Goal: Transaction & Acquisition: Book appointment/travel/reservation

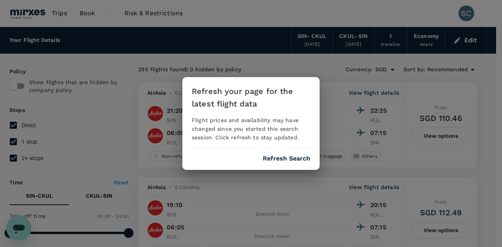
click at [295, 161] on button "Refresh Search" at bounding box center [286, 158] width 47 height 7
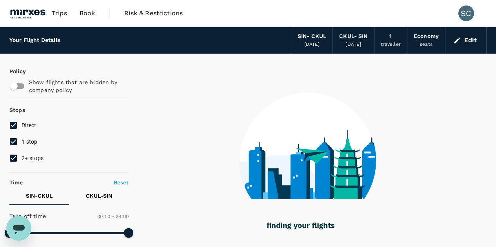
click at [319, 40] on div "SIN - CKUL" at bounding box center [312, 36] width 29 height 9
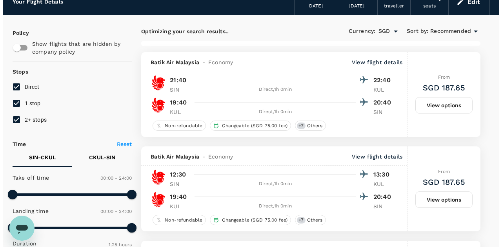
scroll to position [38, 0]
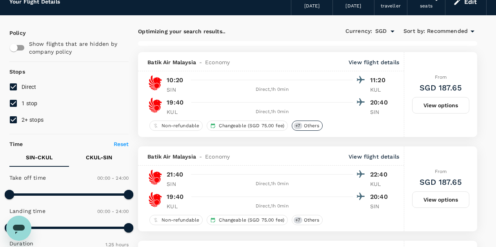
click at [311, 127] on span "Others" at bounding box center [312, 126] width 22 height 7
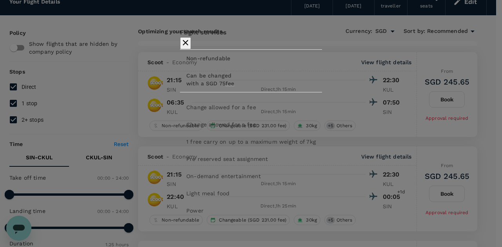
click at [190, 44] on icon "button" at bounding box center [185, 42] width 9 height 9
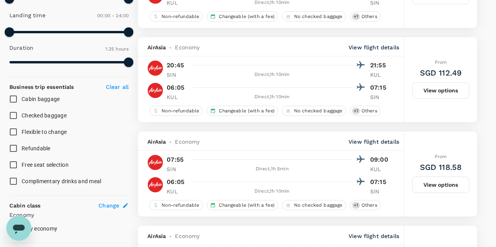
scroll to position [234, 0]
click at [13, 116] on input "Checked baggage" at bounding box center [13, 115] width 16 height 16
checkbox input "true"
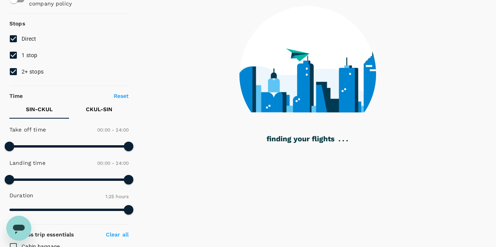
scroll to position [0, 0]
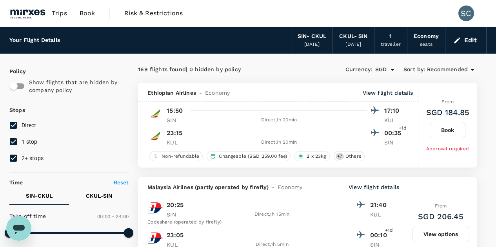
click at [16, 142] on input "1 stop" at bounding box center [13, 142] width 16 height 16
checkbox input "false"
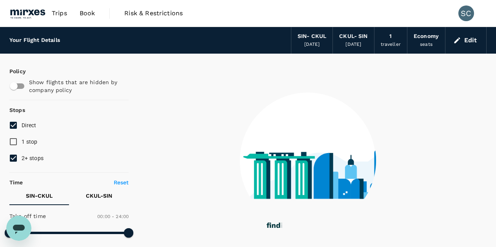
click at [15, 159] on input "2+ stops" at bounding box center [13, 158] width 16 height 16
checkbox input "false"
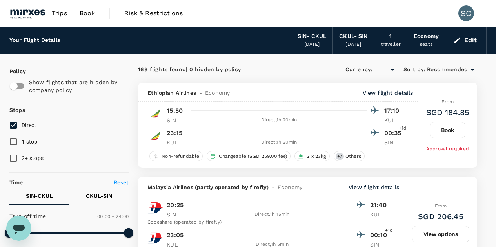
type input "SGD"
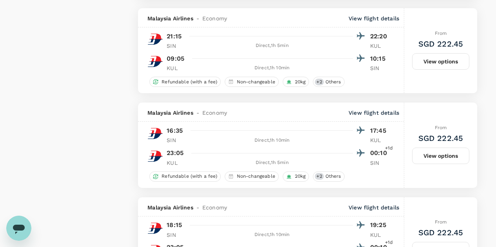
scroll to position [861, 0]
click at [448, 156] on button "View options" at bounding box center [440, 156] width 57 height 16
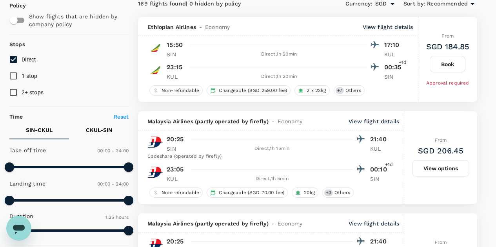
scroll to position [66, 0]
click at [460, 165] on button "View options" at bounding box center [440, 168] width 57 height 16
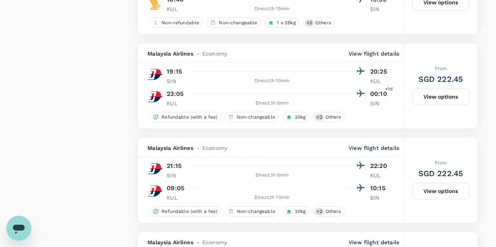
scroll to position [924, 0]
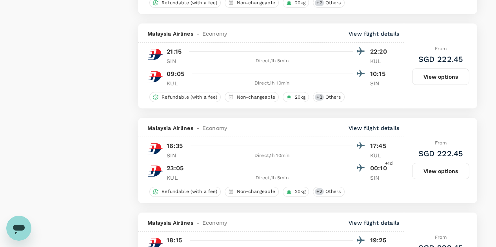
click at [445, 180] on button "View options" at bounding box center [440, 171] width 57 height 16
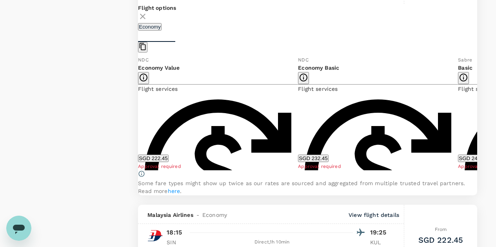
scroll to position [1046, 0]
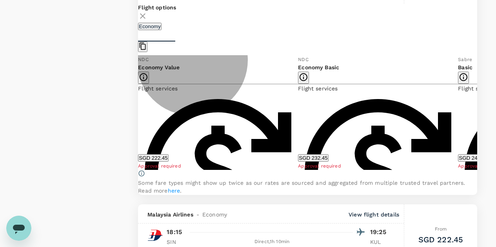
click at [328, 161] on button "SGD 232.45" at bounding box center [313, 157] width 30 height 7
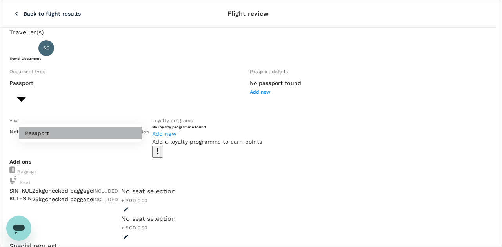
click at [94, 131] on li "Passport" at bounding box center [80, 133] width 123 height 13
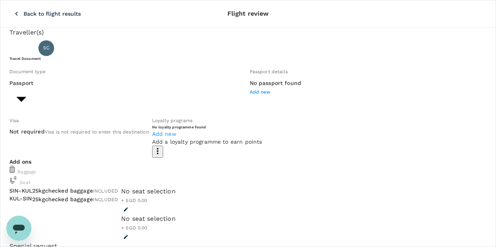
click at [250, 88] on h6 "No passport found" at bounding box center [276, 83] width 52 height 9
click at [250, 95] on span "Add new" at bounding box center [260, 91] width 21 height 5
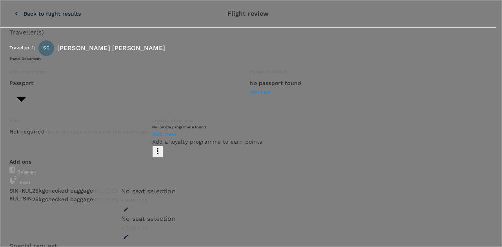
type input "A55486027"
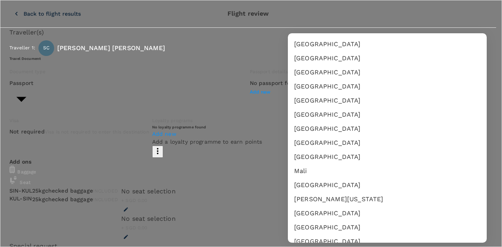
scroll to position [1411, 0]
click at [330, 144] on li "[GEOGRAPHIC_DATA]" at bounding box center [387, 143] width 199 height 14
type input "MY"
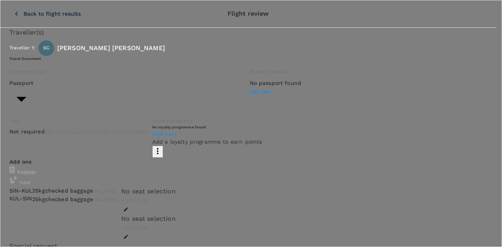
type input "24/12/2021"
type input "24/12/2026"
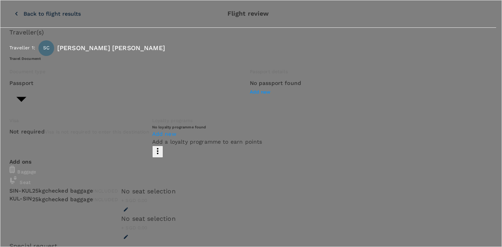
type input "Yik Chen"
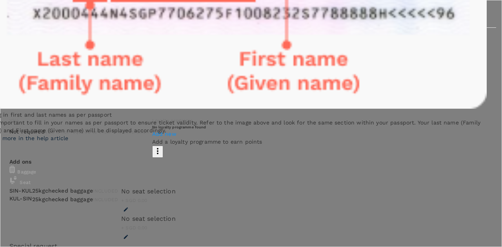
type input "Sun"
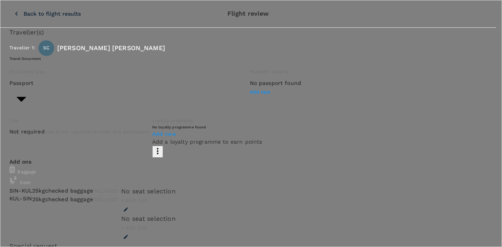
scroll to position [115, 0]
radio input "true"
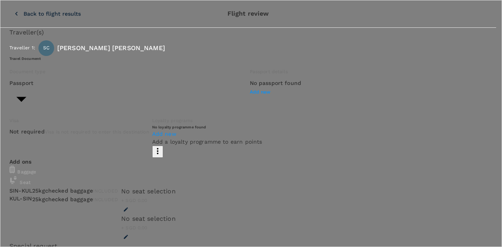
type input "24/08/1984"
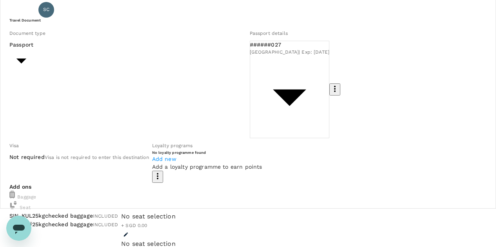
scroll to position [39, 0]
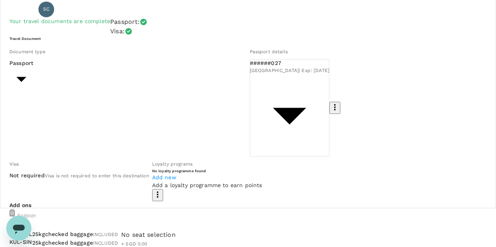
click at [176, 174] on span "Add new" at bounding box center [164, 177] width 24 height 6
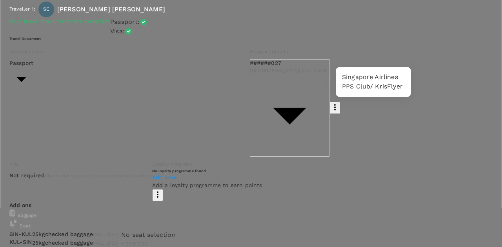
click at [392, 87] on p "Singapore Airlines PPS Club/ KrisFlyer" at bounding box center [373, 82] width 63 height 19
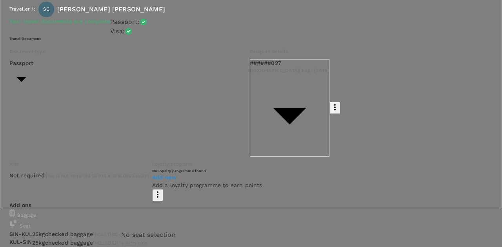
type input "Singapore Airlines PPS Club/ KrisFlyer"
type input "KF8802546048"
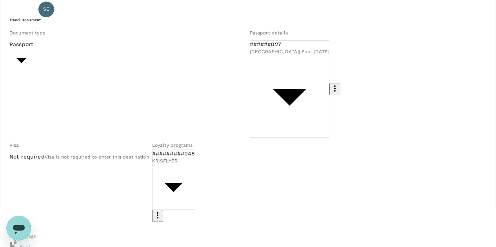
click at [162, 211] on icon "button" at bounding box center [157, 215] width 9 height 9
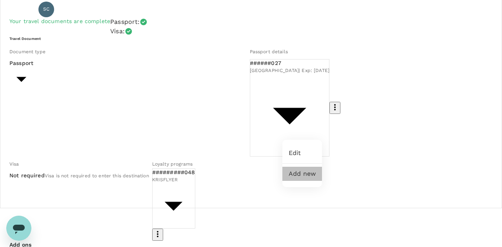
click at [294, 175] on li "Add new" at bounding box center [302, 174] width 40 height 14
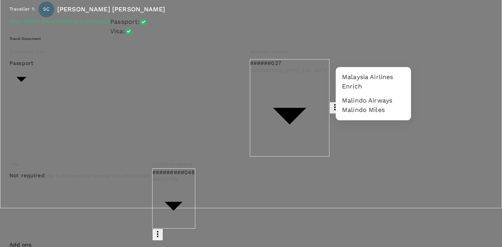
click at [368, 74] on p "Malaysia Airlines Enrich" at bounding box center [373, 82] width 63 height 19
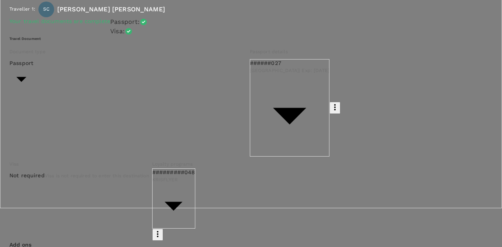
type input "Malaysia Airlines Enrich"
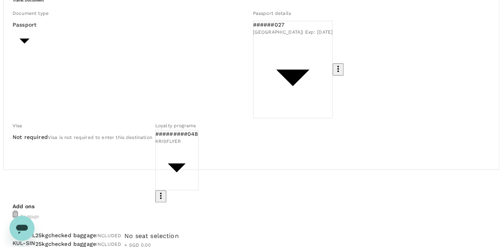
scroll to position [78, 0]
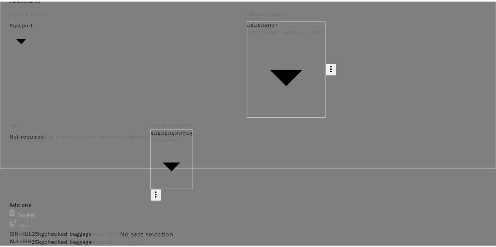
scroll to position [1, 0]
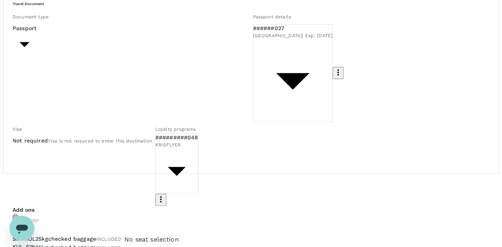
scroll to position [73, 0]
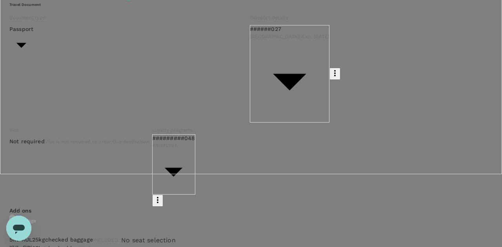
type input "9fbbbe2b-f4ca-495e-a82e-e84c83b30aa5"
type textarea "Travel for NICE 2025"
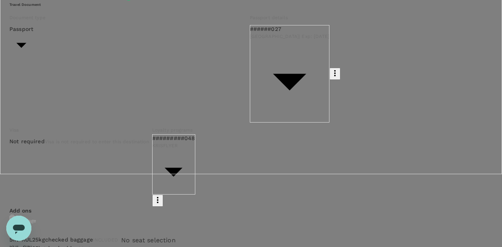
scroll to position [156, 0]
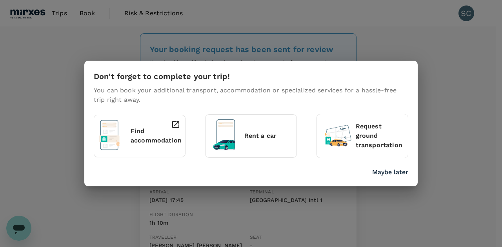
drag, startPoint x: 447, startPoint y: 81, endPoint x: 439, endPoint y: 71, distance: 12.5
click at [439, 71] on div "Don't forget to complete your trip! You can book your additional transport, acc…" at bounding box center [251, 123] width 502 height 247
click at [383, 171] on p "Maybe later" at bounding box center [390, 172] width 36 height 9
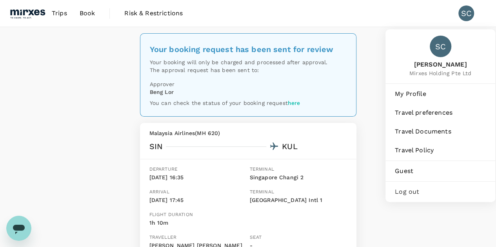
click at [470, 14] on div "SC" at bounding box center [466, 13] width 16 height 16
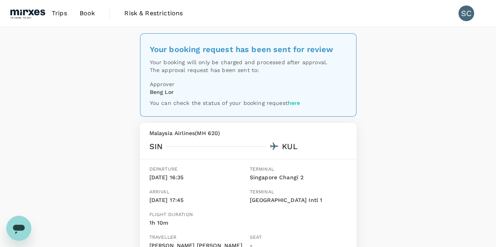
click at [466, 15] on div "SC" at bounding box center [466, 13] width 16 height 16
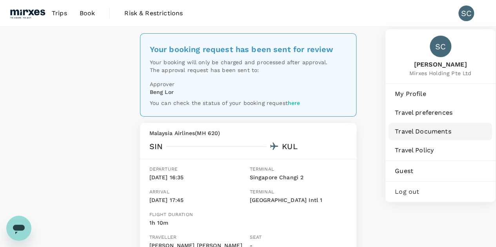
click at [432, 133] on span "Travel Documents" at bounding box center [440, 131] width 91 height 9
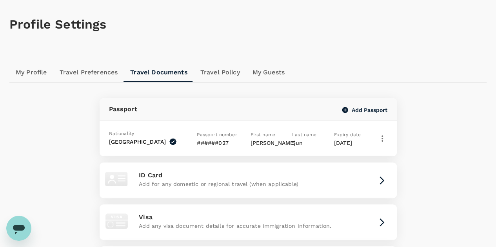
scroll to position [28, 0]
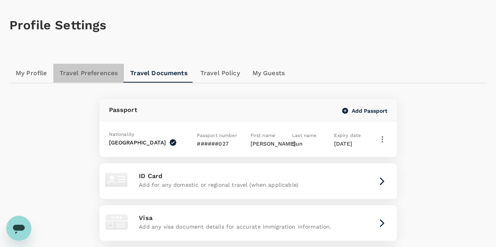
click at [78, 77] on link "Travel Preferences" at bounding box center [88, 73] width 71 height 19
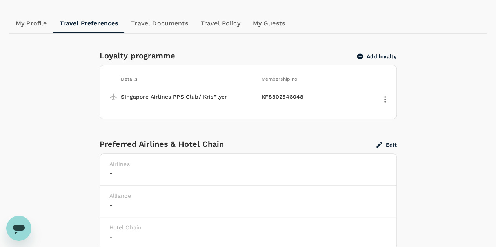
scroll to position [78, 0]
click at [372, 53] on button "Add loyalty" at bounding box center [377, 56] width 40 height 7
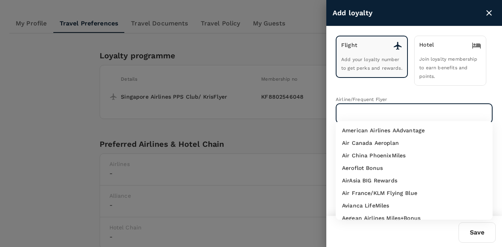
click at [348, 110] on input "text" at bounding box center [408, 113] width 138 height 15
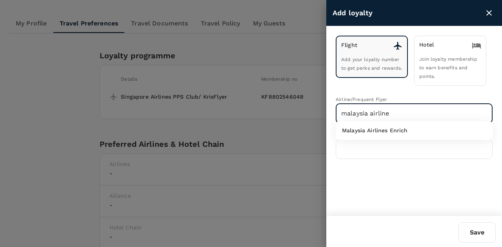
click at [393, 133] on p "Malaysia Airlines Enrich" at bounding box center [375, 131] width 66 height 8
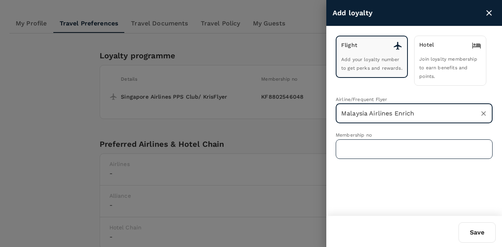
type input "Malaysia Airlines Enrich"
click at [381, 141] on input "text" at bounding box center [414, 150] width 157 height 20
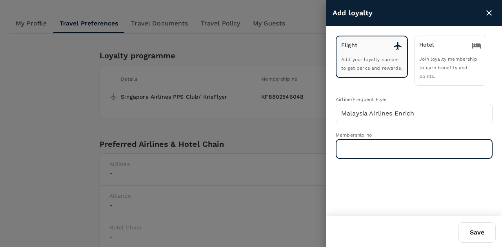
paste input "MH367392631"
type input "MH367392631"
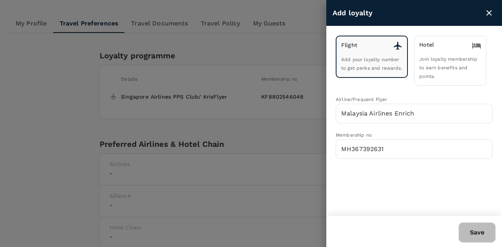
click at [470, 231] on button "Save" at bounding box center [476, 233] width 37 height 20
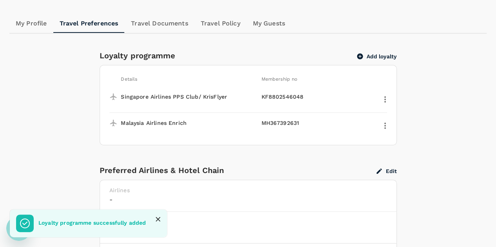
click at [378, 56] on button "Add loyalty" at bounding box center [377, 56] width 40 height 7
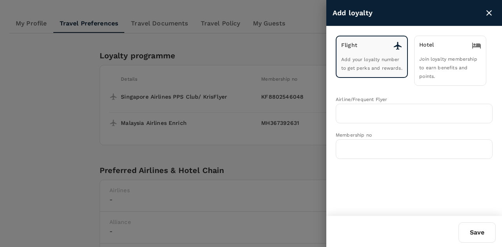
click at [428, 63] on div "Hotel Join loyalty membership to earn benefits and points." at bounding box center [450, 61] width 72 height 50
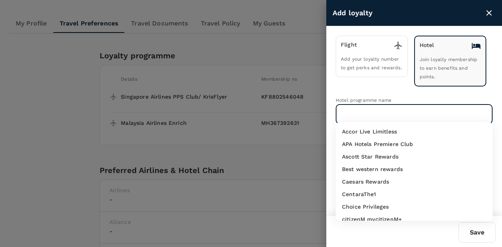
click at [379, 114] on input "text" at bounding box center [408, 114] width 138 height 15
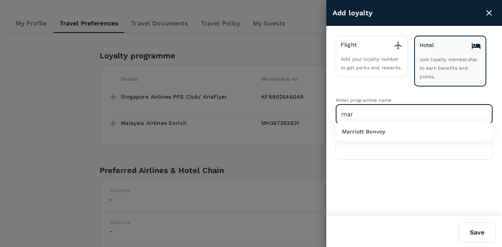
click at [368, 128] on p "Marriott Bonvoy" at bounding box center [363, 132] width 43 height 8
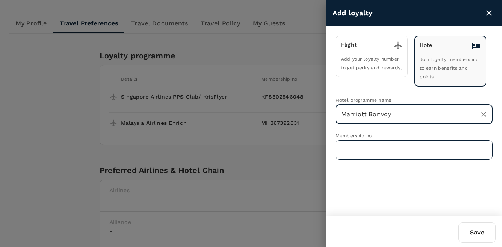
type input "Marriott Bonvoy"
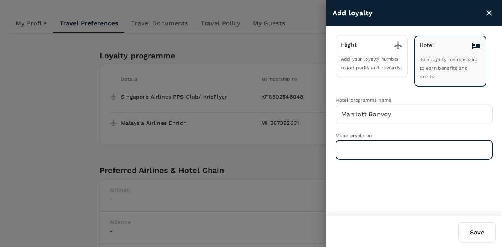
click at [366, 147] on input "text" at bounding box center [414, 150] width 157 height 20
type input "390733152"
click at [479, 232] on button "Save" at bounding box center [476, 233] width 37 height 20
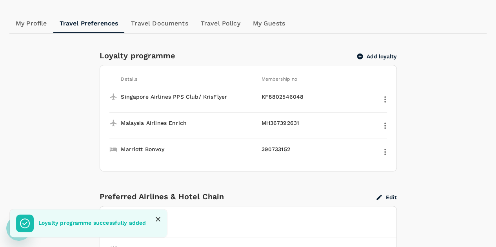
click at [389, 58] on button "Add loyalty" at bounding box center [377, 56] width 40 height 7
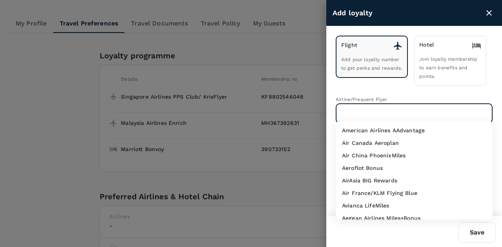
click at [398, 106] on input "text" at bounding box center [408, 113] width 138 height 15
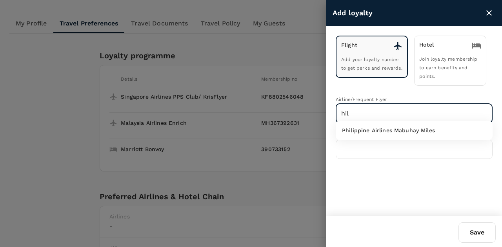
type input "hil"
click at [433, 57] on span "Join loyalty membership to earn benefits and points." at bounding box center [448, 67] width 58 height 23
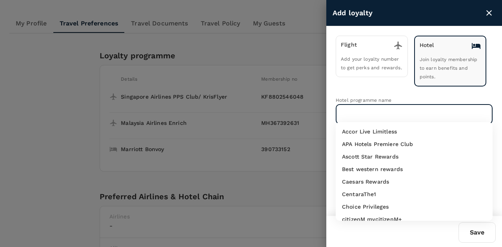
click at [419, 107] on input "text" at bounding box center [408, 114] width 138 height 15
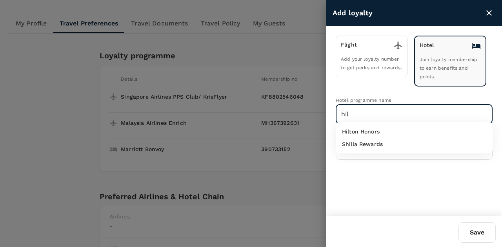
click at [403, 131] on div "Hilton Honors" at bounding box center [414, 132] width 144 height 8
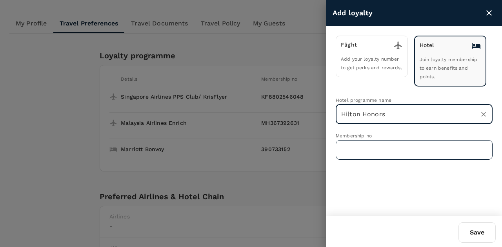
type input "Hilton Honors"
click at [385, 150] on input "text" at bounding box center [414, 150] width 157 height 20
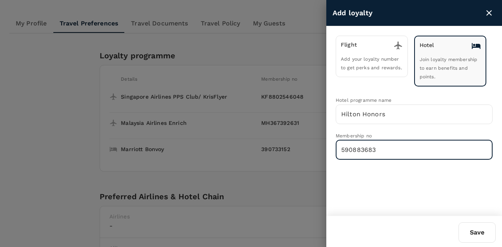
type input "590883683"
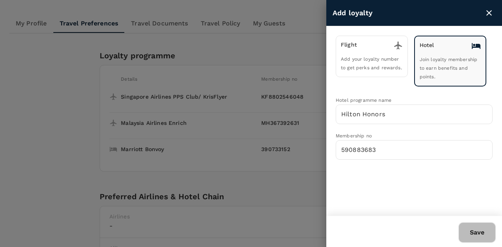
click at [484, 234] on button "Save" at bounding box center [476, 233] width 37 height 20
click at [484, 234] on div at bounding box center [477, 229] width 37 height 27
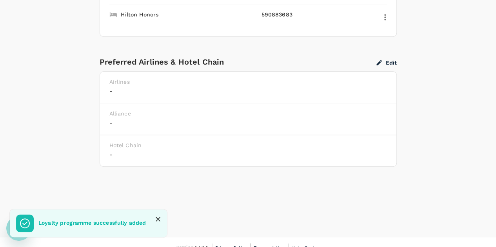
scroll to position [248, 0]
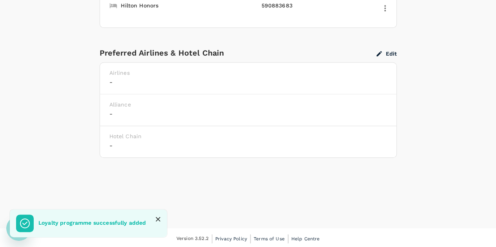
click at [368, 85] on h6 "-" at bounding box center [248, 82] width 278 height 11
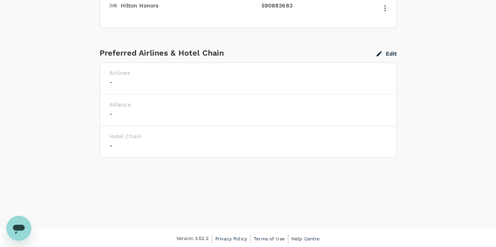
click at [391, 49] on div "Edit" at bounding box center [386, 53] width 20 height 8
click at [393, 54] on button "Edit" at bounding box center [386, 53] width 20 height 7
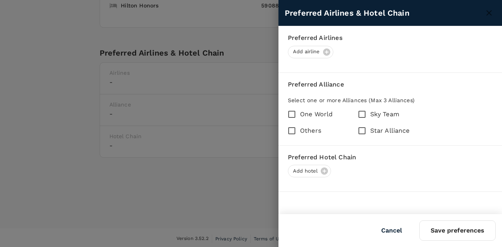
click at [291, 112] on input "One World" at bounding box center [291, 114] width 16 height 16
checkbox input "true"
click at [363, 131] on input "Star Alliance" at bounding box center [362, 131] width 16 height 16
checkbox input "true"
click at [323, 171] on div "Add hotel" at bounding box center [309, 171] width 43 height 13
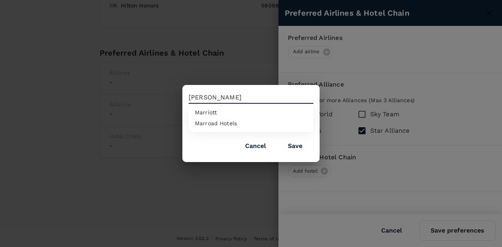
click at [280, 125] on div "Marroad Hotels" at bounding box center [251, 123] width 112 height 6
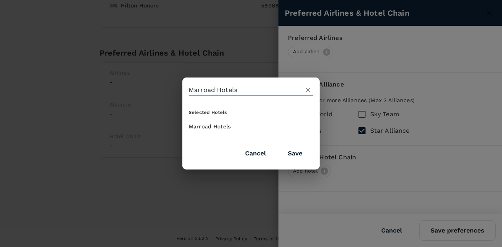
type input "Marroad Hotels"
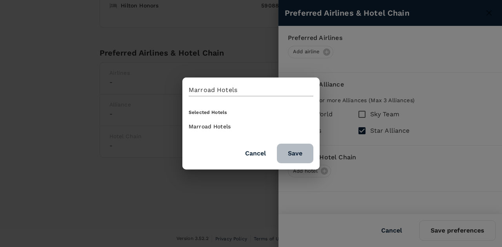
click at [302, 151] on button "Save" at bounding box center [295, 154] width 36 height 20
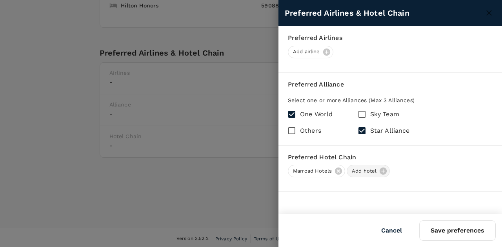
click at [364, 168] on span "Add hotel" at bounding box center [364, 171] width 34 height 7
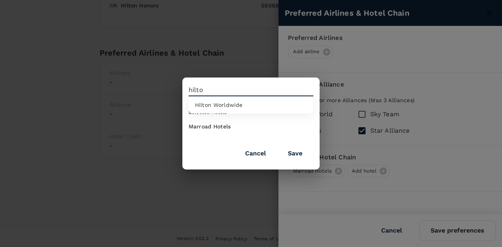
click at [233, 105] on span "Hilton Worldwide" at bounding box center [218, 105] width 47 height 6
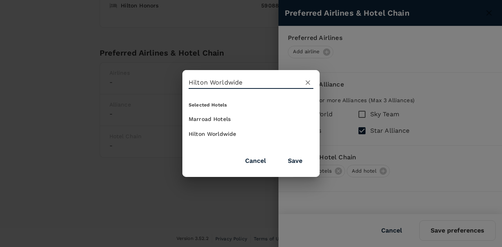
type input "Hilton Worldwide"
click at [298, 158] on button "Save" at bounding box center [295, 161] width 36 height 20
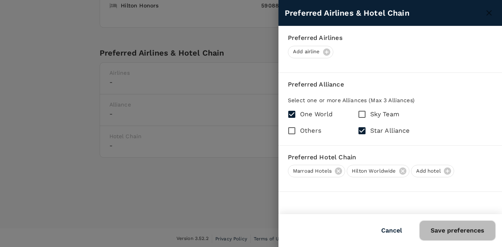
click at [461, 237] on button "Save preferences" at bounding box center [457, 231] width 76 height 20
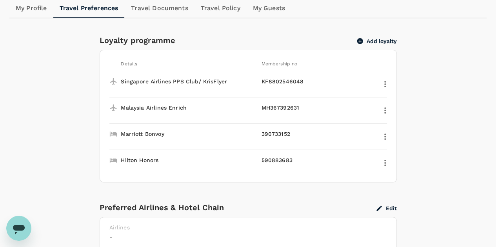
scroll to position [0, 0]
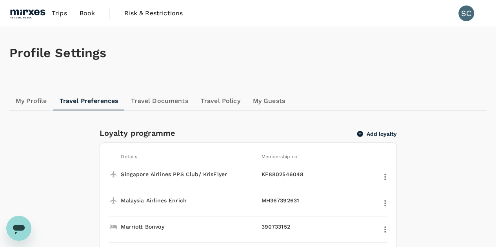
click at [91, 13] on span "Book" at bounding box center [88, 13] width 16 height 9
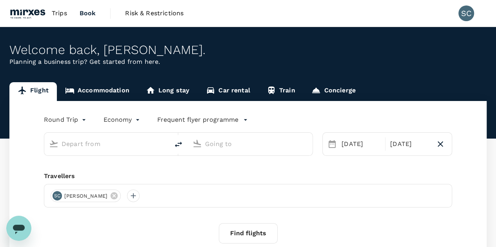
type input "Singapore Changi (SIN)"
type input "Kuala Lumpur, Malaysia (any)"
type input "Singapore Changi (SIN)"
type input "Kuala Lumpur, Malaysia (any)"
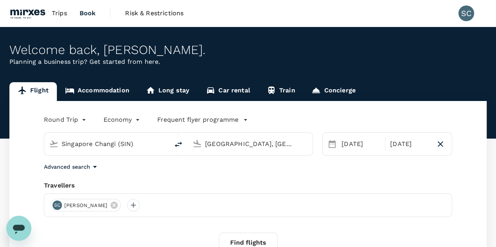
click at [61, 11] on span "Trips" at bounding box center [59, 13] width 15 height 9
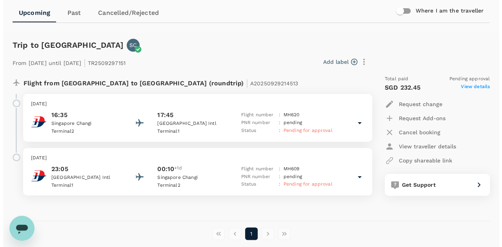
scroll to position [78, 0]
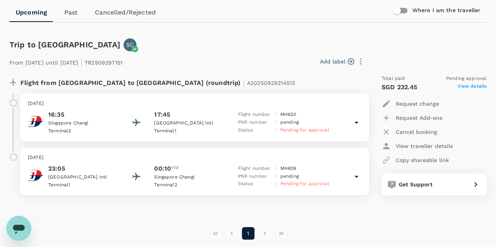
click at [423, 147] on p "View traveller details" at bounding box center [424, 146] width 57 height 8
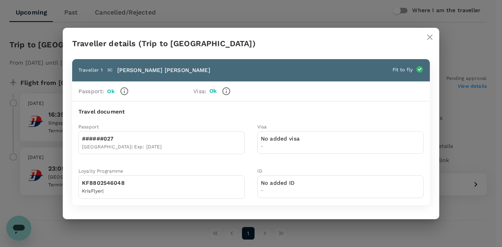
click at [383, 146] on div "No added visa -" at bounding box center [340, 142] width 166 height 23
click at [430, 36] on icon "close" at bounding box center [429, 37] width 9 height 9
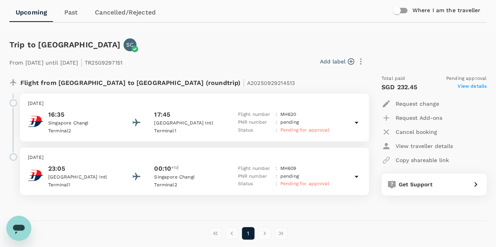
click at [419, 101] on p "Request change" at bounding box center [418, 104] width 44 height 8
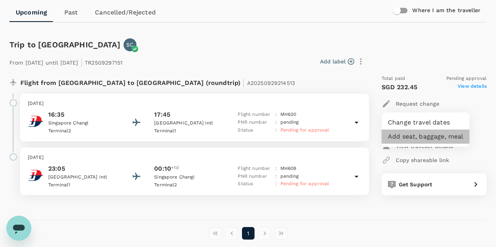
click at [462, 136] on li "Add seat, baggage, meal" at bounding box center [425, 137] width 88 height 14
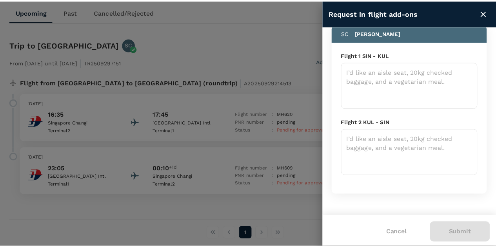
scroll to position [48, 0]
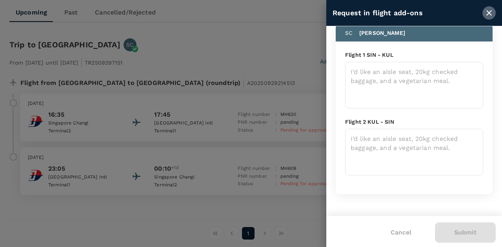
click at [486, 13] on icon "close" at bounding box center [488, 12] width 9 height 9
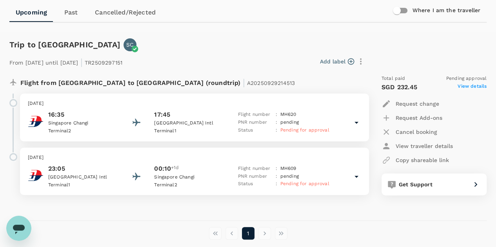
click at [360, 120] on icon at bounding box center [356, 122] width 9 height 9
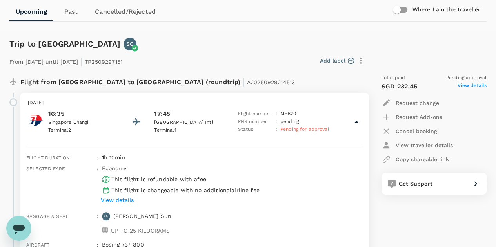
scroll to position [78, 0]
click at [360, 58] on icon "button" at bounding box center [361, 61] width 2 height 6
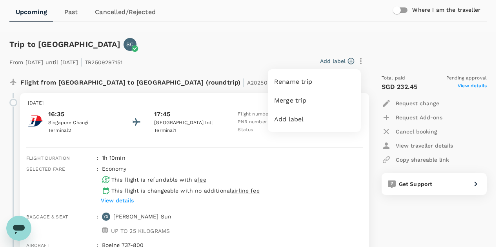
click at [477, 124] on div at bounding box center [251, 123] width 502 height 247
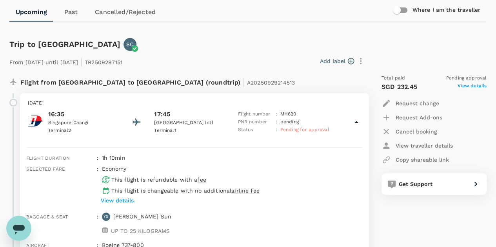
click at [451, 142] on p "View traveller details" at bounding box center [424, 146] width 57 height 8
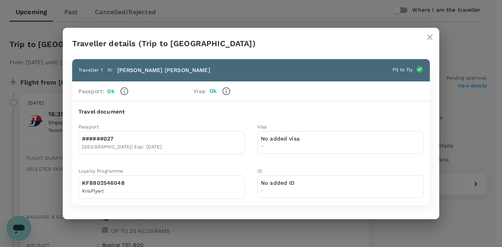
click at [363, 190] on div "No added ID -" at bounding box center [340, 187] width 166 height 23
click at [360, 187] on div "No added ID -" at bounding box center [340, 187] width 166 height 23
click at [299, 189] on div "No added ID -" at bounding box center [340, 187] width 166 height 23
drag, startPoint x: 292, startPoint y: 186, endPoint x: 288, endPoint y: 188, distance: 4.4
click at [288, 188] on span "-" at bounding box center [278, 191] width 34 height 8
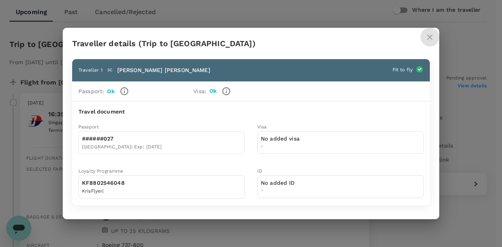
drag, startPoint x: 429, startPoint y: 38, endPoint x: 436, endPoint y: 47, distance: 11.1
click at [429, 39] on icon "close" at bounding box center [429, 37] width 9 height 9
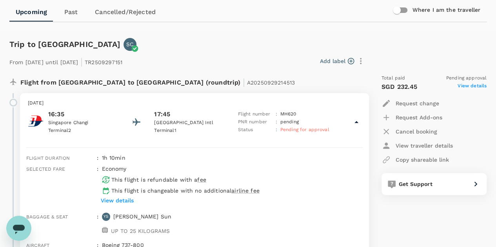
click at [471, 85] on span "View details" at bounding box center [471, 86] width 29 height 9
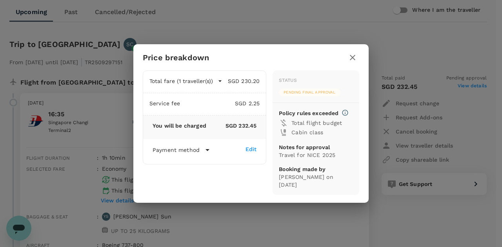
click at [196, 151] on p "Payment method" at bounding box center [175, 150] width 47 height 8
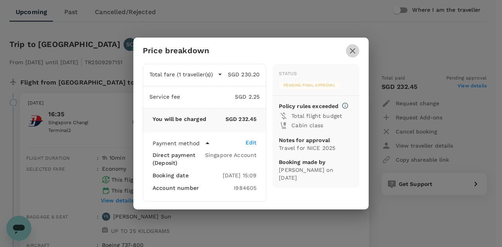
click at [353, 51] on icon "button" at bounding box center [352, 50] width 9 height 9
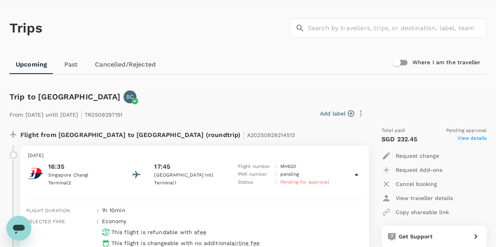
scroll to position [0, 0]
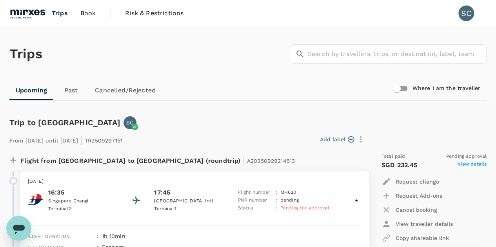
click at [91, 15] on span "Book" at bounding box center [88, 13] width 16 height 9
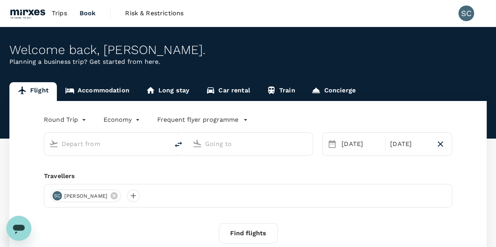
type input "Singapore Changi (SIN)"
type input "Kuala Lumpur, Malaysia (any)"
type input "Singapore Changi (SIN)"
type input "Kuala Lumpur, Malaysia (any)"
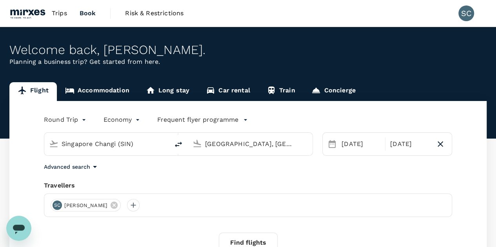
click at [92, 94] on link "Accommodation" at bounding box center [97, 91] width 81 height 19
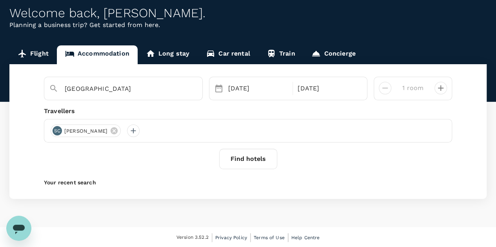
scroll to position [37, 0]
drag, startPoint x: 113, startPoint y: 90, endPoint x: 5, endPoint y: 96, distance: 108.4
click at [5, 96] on div "Flight Accommodation Long stay Car rental Train Concierge Paris No options Pari…" at bounding box center [248, 122] width 496 height 154
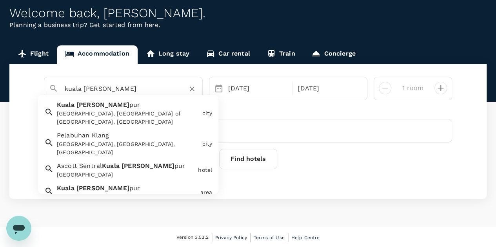
click at [96, 114] on div "Kuala Lumpur, Federal Territory of Kuala Lumpur, Malaysia" at bounding box center [128, 118] width 142 height 16
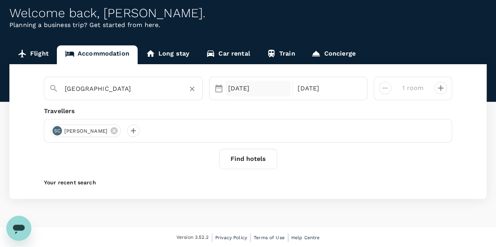
type input "[GEOGRAPHIC_DATA]"
click at [232, 84] on div "30 Apr" at bounding box center [258, 89] width 66 height 16
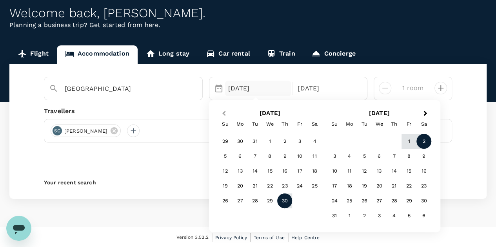
click at [224, 113] on span "Previous Month" at bounding box center [224, 113] width 0 height 9
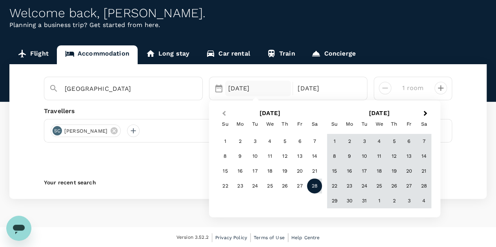
click at [224, 113] on span "Previous Month" at bounding box center [224, 113] width 0 height 9
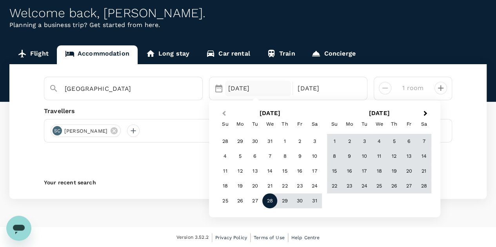
click at [224, 113] on span "Previous Month" at bounding box center [224, 113] width 0 height 9
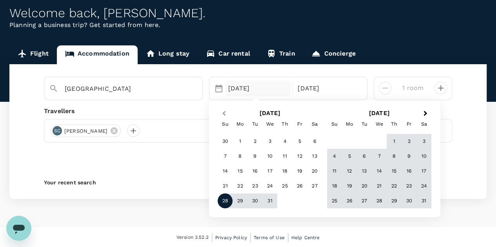
click at [224, 113] on span "Previous Month" at bounding box center [224, 113] width 0 height 9
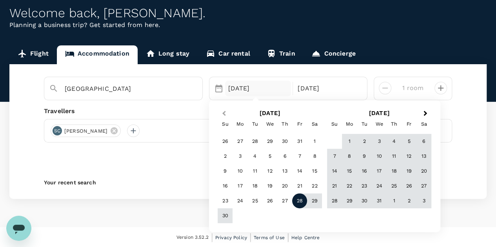
click at [224, 113] on span "Previous Month" at bounding box center [224, 113] width 0 height 9
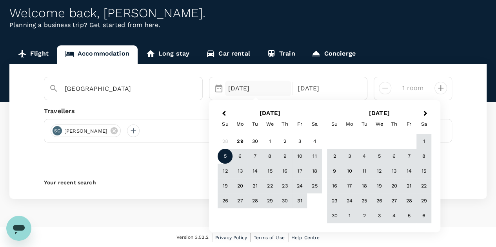
click at [223, 156] on div "5" at bounding box center [225, 156] width 15 height 15
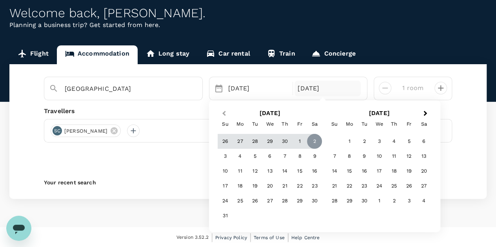
click at [224, 112] on span "Previous Month" at bounding box center [224, 113] width 0 height 9
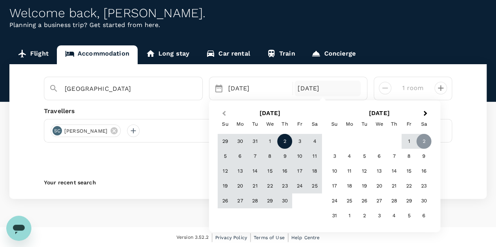
click at [224, 112] on span "Previous Month" at bounding box center [224, 113] width 0 height 9
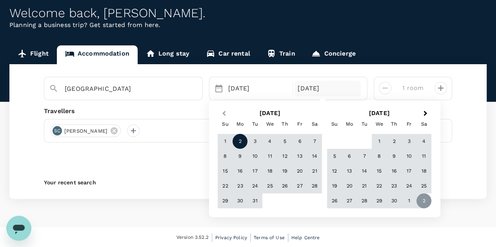
click at [224, 112] on span "Previous Month" at bounding box center [224, 113] width 0 height 9
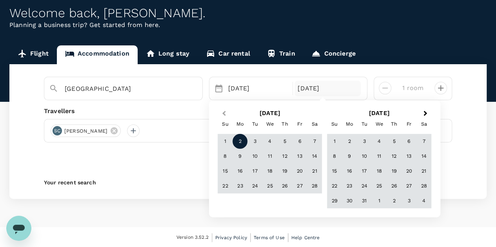
click at [224, 112] on span "Previous Month" at bounding box center [224, 113] width 0 height 9
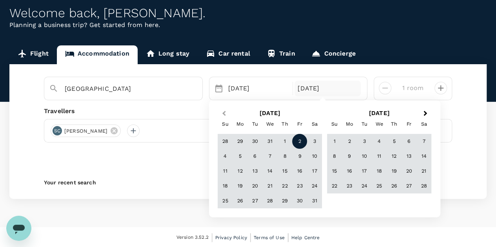
click at [224, 112] on span "Previous Month" at bounding box center [224, 113] width 0 height 9
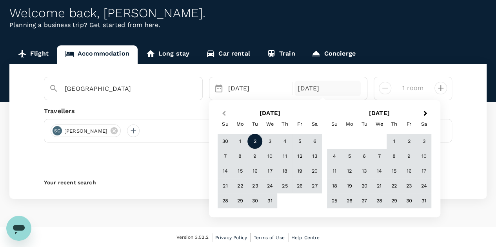
click at [224, 112] on span "Previous Month" at bounding box center [224, 113] width 0 height 9
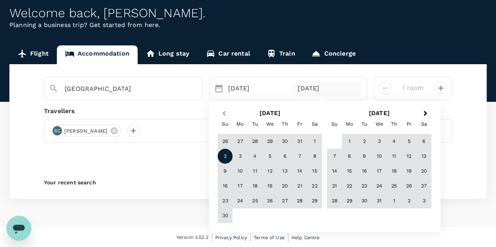
click at [224, 112] on span "Previous Month" at bounding box center [224, 113] width 0 height 9
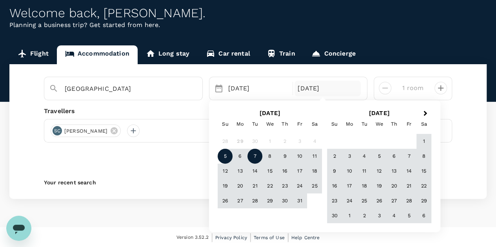
click at [255, 156] on div "7" at bounding box center [254, 156] width 15 height 15
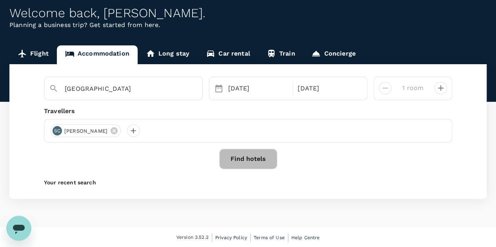
click at [243, 160] on button "Find hotels" at bounding box center [248, 159] width 58 height 20
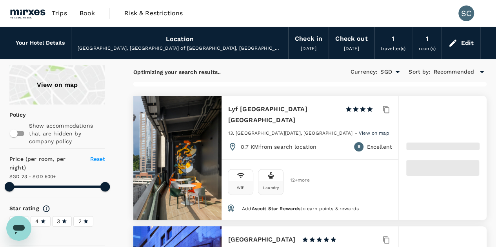
type input "499.3"
type input "12.3"
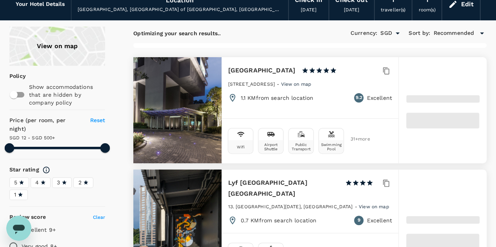
scroll to position [39, 0]
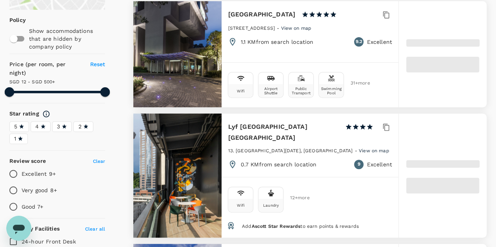
type input "499.3"
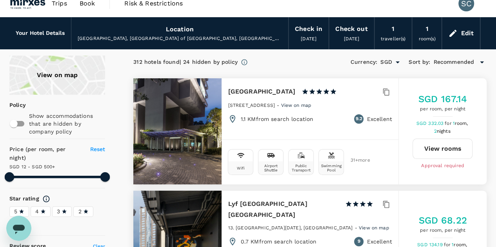
scroll to position [0, 0]
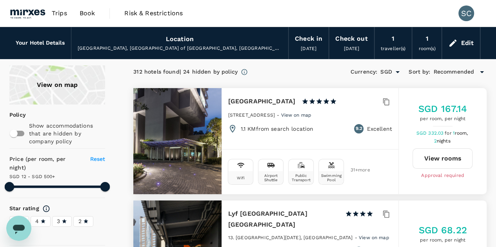
click at [439, 69] on span "Recommended" at bounding box center [453, 72] width 41 height 9
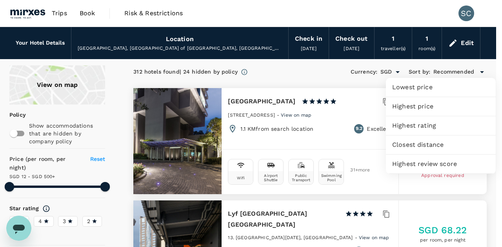
click at [302, 72] on div at bounding box center [251, 123] width 502 height 247
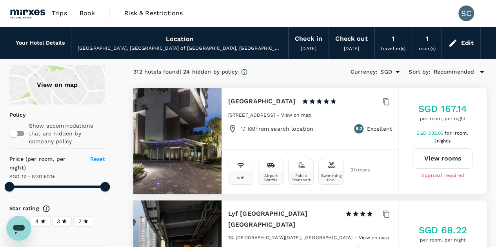
click at [200, 42] on div "Location Kuala Lumpur, Federal Territory of Kuala Lumpur, Malaysia" at bounding box center [179, 42] width 217 height 31
click at [466, 42] on div "Edit" at bounding box center [467, 43] width 13 height 11
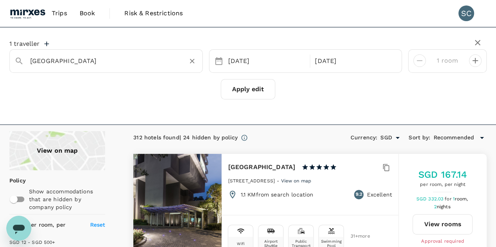
click at [105, 64] on input "[GEOGRAPHIC_DATA]" at bounding box center [102, 61] width 145 height 12
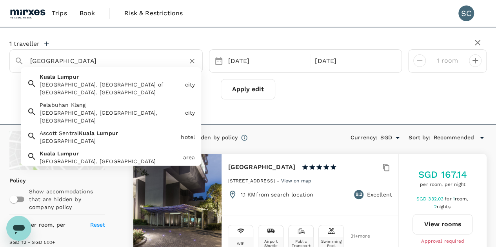
click at [31, 62] on input "[GEOGRAPHIC_DATA]" at bounding box center [102, 61] width 145 height 12
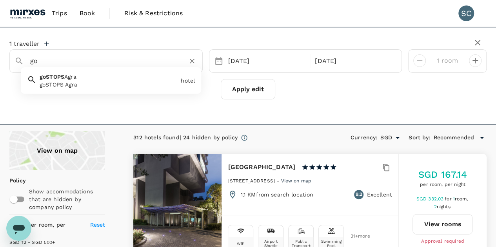
type input "g"
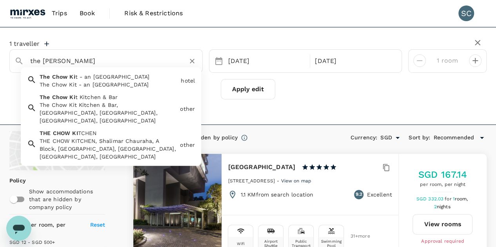
click at [103, 79] on span "t - an Ormond Hotel" at bounding box center [112, 77] width 74 height 6
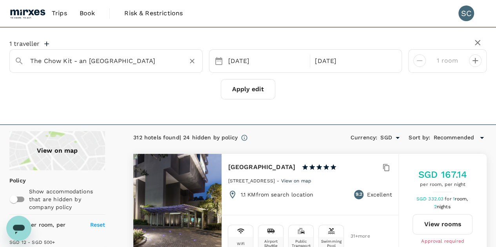
type input "The Chow Kit - an Ormond Hotel"
click at [249, 87] on button "Apply edit" at bounding box center [248, 89] width 54 height 20
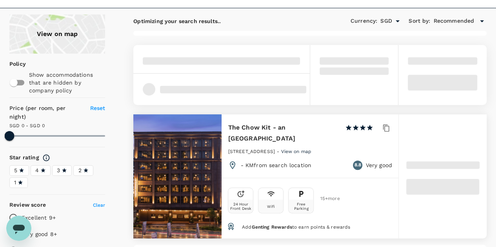
scroll to position [117, 0]
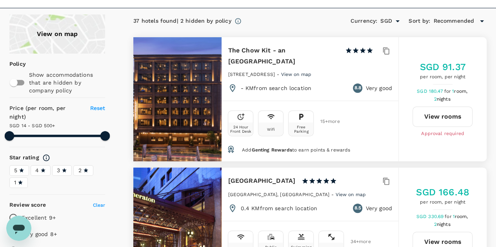
type input "499.08"
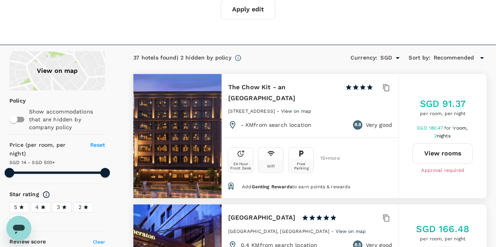
scroll to position [0, 0]
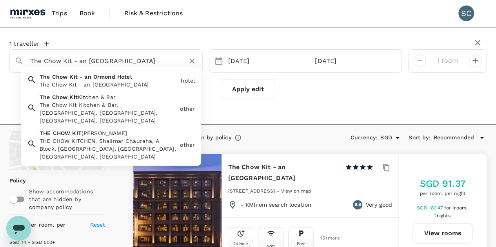
drag, startPoint x: 141, startPoint y: 60, endPoint x: 24, endPoint y: 66, distance: 117.0
click at [24, 66] on div "The Chow Kit - an Ormond Hotel" at bounding box center [111, 58] width 174 height 19
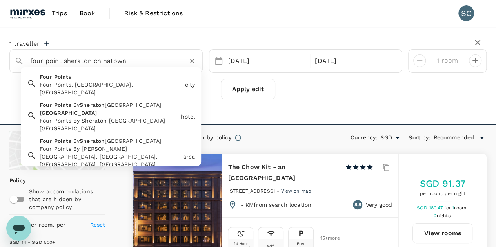
click at [78, 100] on div "Four Point s By Sheraton Kuala Lumpur Chinatown Four Points By Sheraton Kuala L…" at bounding box center [106, 115] width 141 height 34
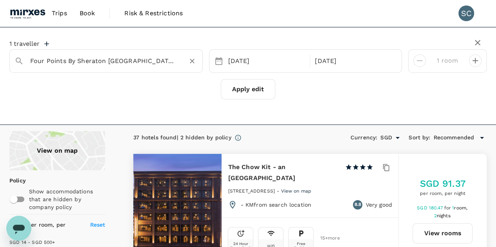
type input "Four Points By Sheraton [GEOGRAPHIC_DATA] [GEOGRAPHIC_DATA]"
click at [251, 89] on button "Apply edit" at bounding box center [248, 89] width 54 height 20
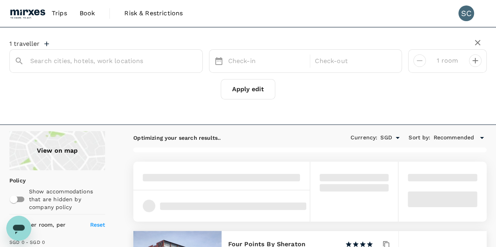
type input "Four Points By Sheraton [GEOGRAPHIC_DATA] [GEOGRAPHIC_DATA]"
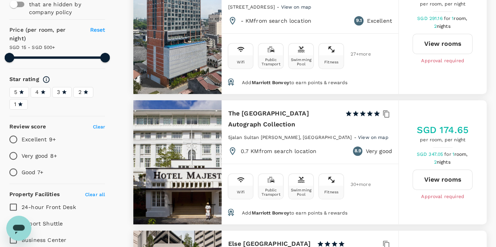
scroll to position [195, 0]
click at [443, 35] on button "View rooms" at bounding box center [442, 44] width 60 height 20
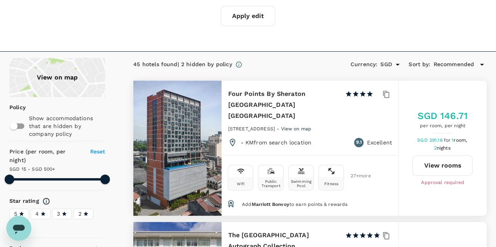
scroll to position [73, 0]
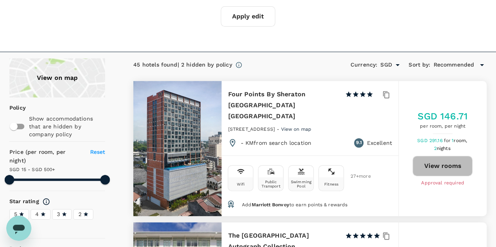
click at [455, 163] on button "View rooms" at bounding box center [442, 166] width 60 height 20
type input "499.3"
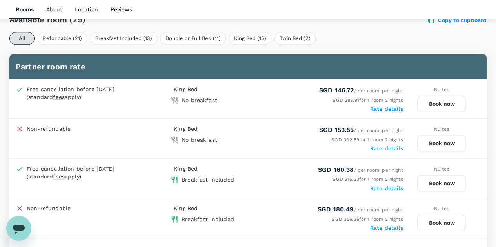
scroll to position [391, 0]
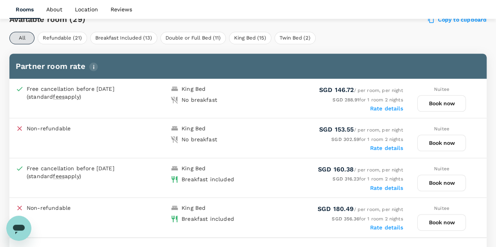
click at [443, 178] on button "Book now" at bounding box center [441, 183] width 49 height 16
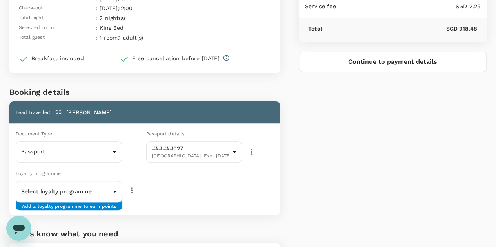
scroll to position [78, 0]
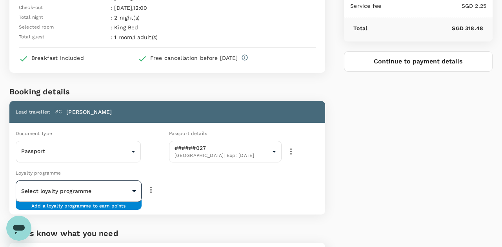
click at [130, 189] on body "Back to hotel details Review selection You've selected Four Points By Sheraton …" at bounding box center [251, 134] width 502 height 424
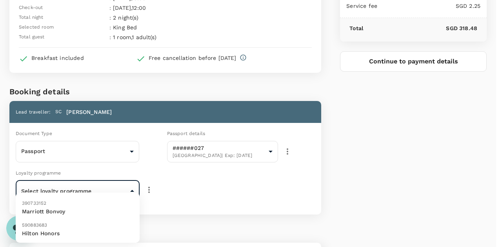
click at [112, 210] on p "Marriott Bonvoy" at bounding box center [77, 212] width 111 height 8
type input "9ffdfa9d-bc27-4f56-bdf1-db9522dde9e2"
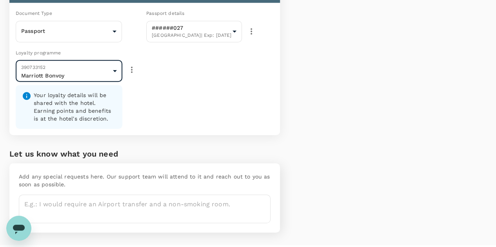
scroll to position [216, 0]
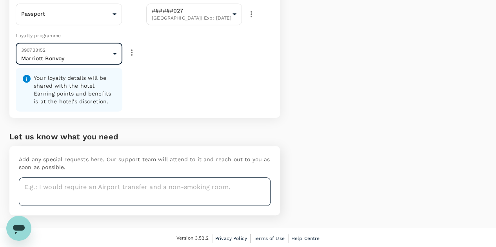
click at [263, 195] on textarea at bounding box center [145, 192] width 252 height 29
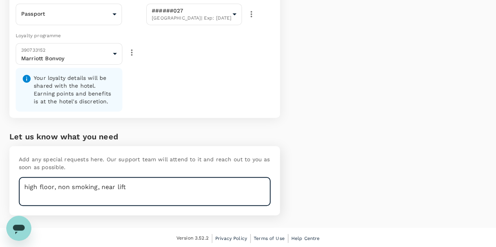
type textarea "high floor, non smoking, near lift"
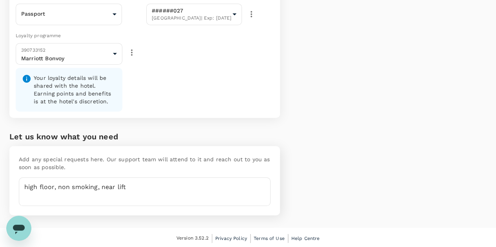
drag, startPoint x: 385, startPoint y: 149, endPoint x: 389, endPoint y: 152, distance: 5.5
click at [385, 149] on div "Price Summary Total 2 night(s) x 1 room(s) SGD 316.23 Service fee SGD 2.25 Tota…" at bounding box center [383, 14] width 207 height 427
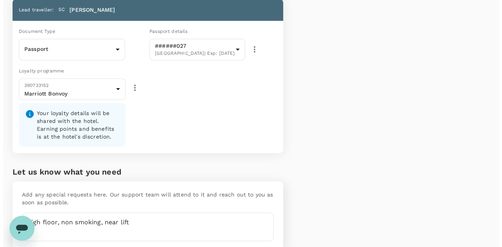
scroll to position [0, 0]
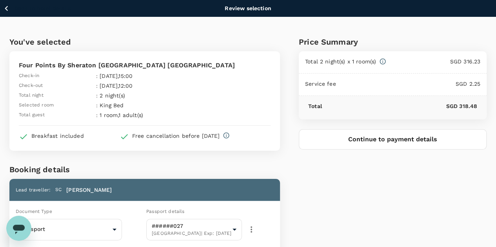
click at [386, 138] on button "Continue to payment details" at bounding box center [393, 139] width 188 height 20
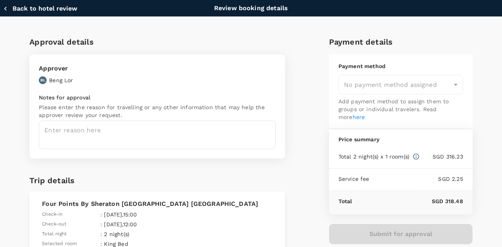
type input "9fbbbe2b-f4ca-495e-a82e-e84c83b30aa5"
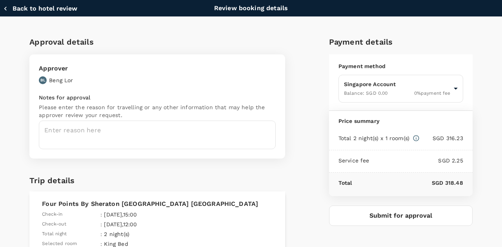
click at [380, 212] on button "Submit for approval" at bounding box center [400, 216] width 143 height 20
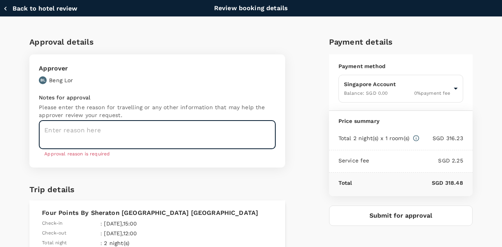
click at [163, 131] on textarea at bounding box center [157, 135] width 237 height 29
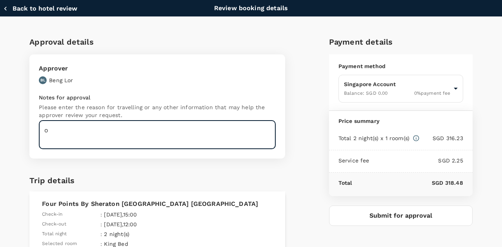
type textarea "o"
type textarea "r"
type textarea "travel for NICE 2025"
click at [383, 210] on button "Submit for approval" at bounding box center [400, 216] width 143 height 20
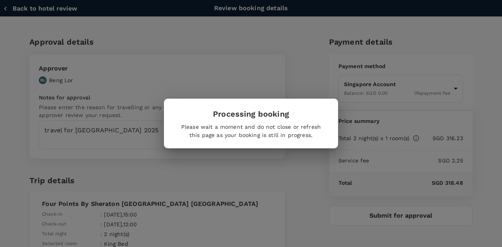
click at [290, 177] on div "Processing booking Please wait a moment and do not close or refresh this page a…" at bounding box center [251, 123] width 502 height 247
click at [289, 178] on div "Processing booking Please wait a moment and do not close or refresh this page a…" at bounding box center [251, 123] width 502 height 247
click at [301, 189] on div "Processing booking Please wait a moment and do not close or refresh this page a…" at bounding box center [251, 123] width 502 height 247
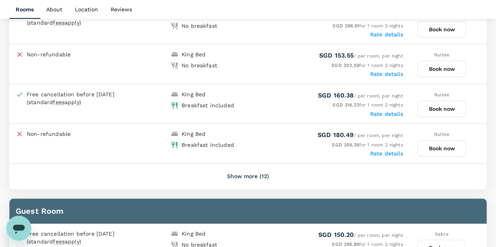
scroll to position [466, 0]
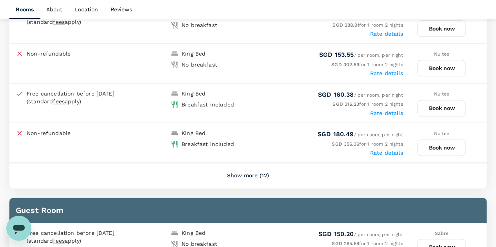
click at [444, 104] on button "Book now" at bounding box center [441, 108] width 49 height 16
